Goal: Task Accomplishment & Management: Manage account settings

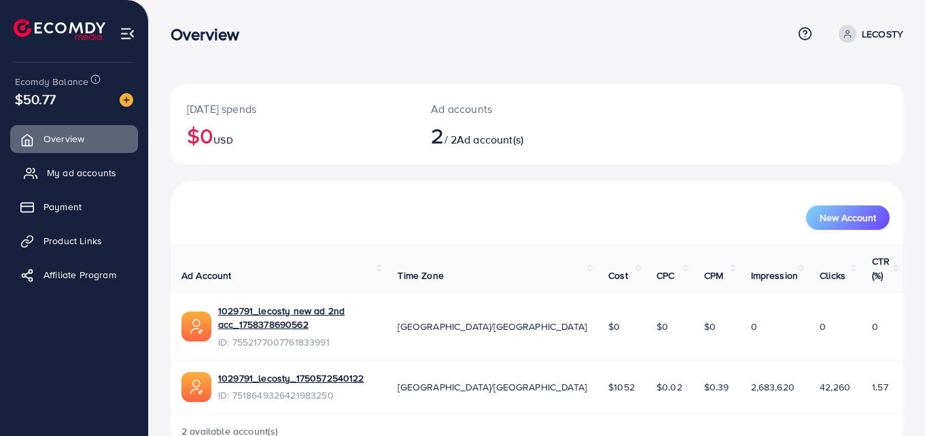
click at [86, 166] on span "My ad accounts" at bounding box center [81, 173] width 69 height 14
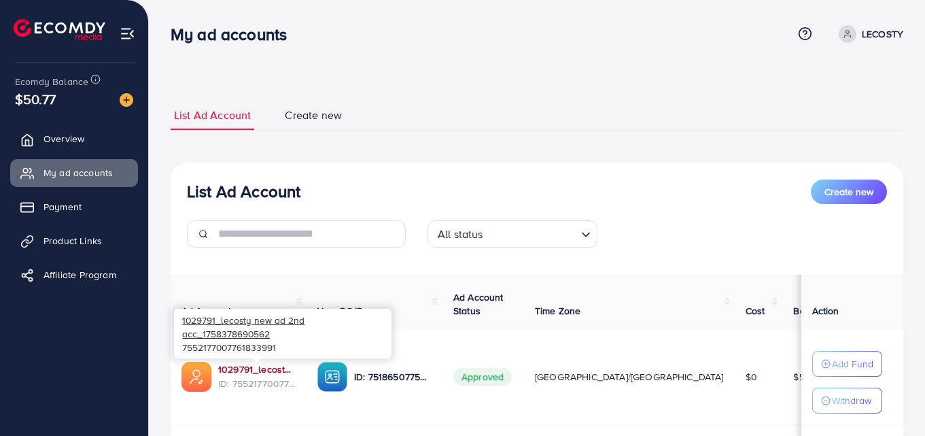
click at [250, 369] on link "1029791_lecosty new ad 2nd acc_1758378690562" at bounding box center [256, 369] width 77 height 14
click at [244, 371] on link "1029791_lecosty new ad 2nd acc_1758378690562" at bounding box center [256, 369] width 77 height 14
